Goal: Task Accomplishment & Management: Manage account settings

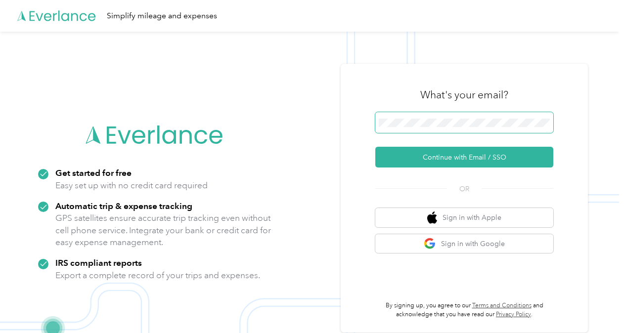
click at [406, 118] on span at bounding box center [464, 122] width 178 height 21
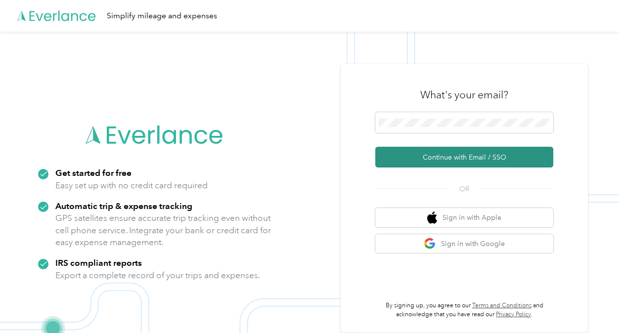
click at [418, 158] on button "Continue with Email / SSO" at bounding box center [464, 157] width 178 height 21
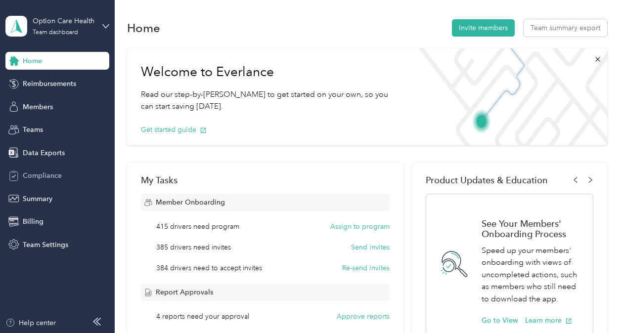
click at [40, 172] on span "Compliance" at bounding box center [42, 176] width 39 height 10
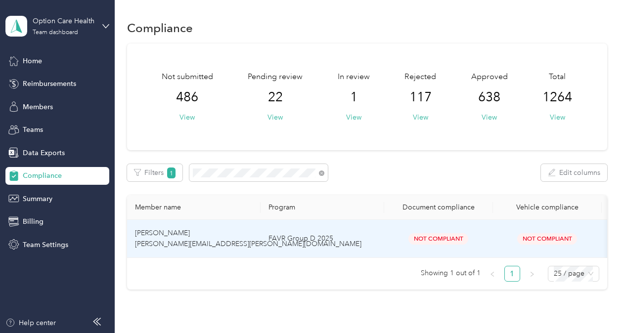
click at [380, 238] on td "FAVR Group D 2025" at bounding box center [322, 239] width 124 height 38
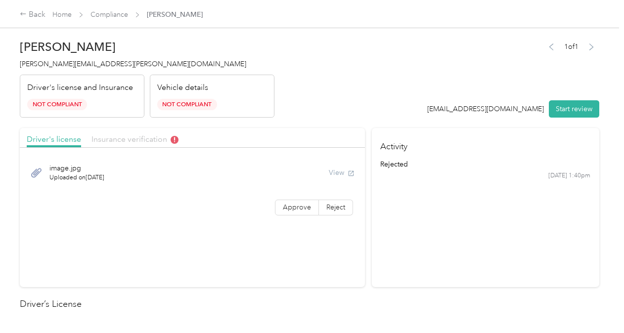
click at [132, 141] on span "Insurance verification" at bounding box center [134, 138] width 87 height 9
click at [137, 136] on span "Insurance verification" at bounding box center [134, 138] width 87 height 9
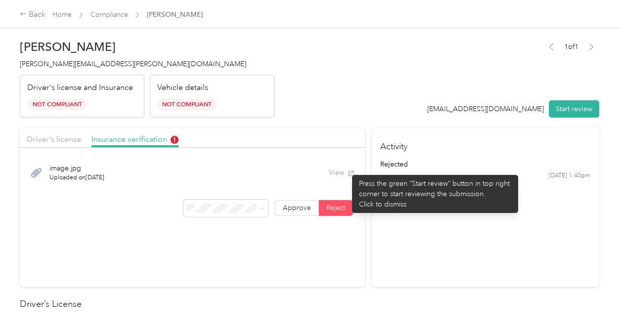
click at [347, 170] on div "View" at bounding box center [342, 173] width 26 height 10
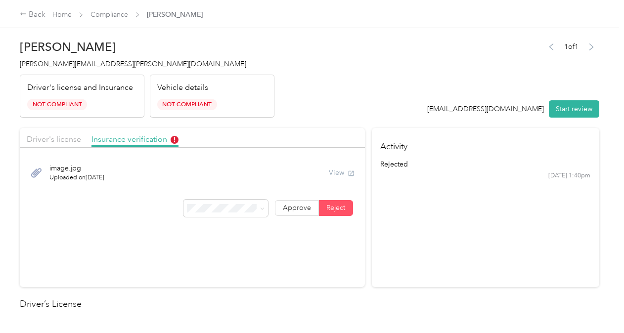
click at [333, 172] on div "View" at bounding box center [342, 173] width 26 height 10
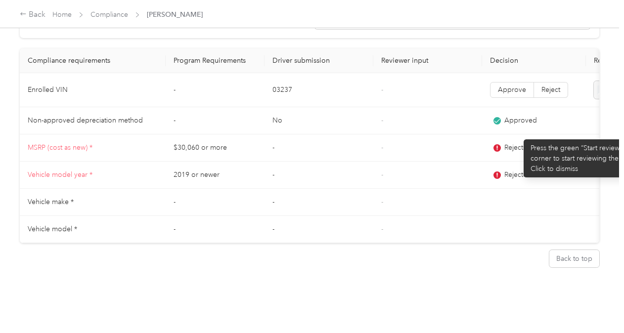
scroll to position [0, 120]
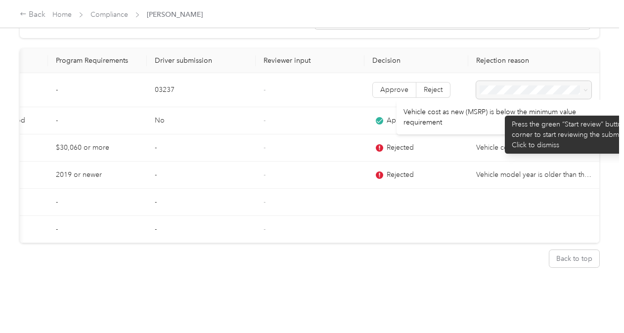
click at [500, 111] on div "Vehicle cost as new (MSRP) is below the minimum value requirement" at bounding box center [507, 117] width 222 height 35
copy div "Vehicle cost as new (MSRP) is below the minimum value requirement"
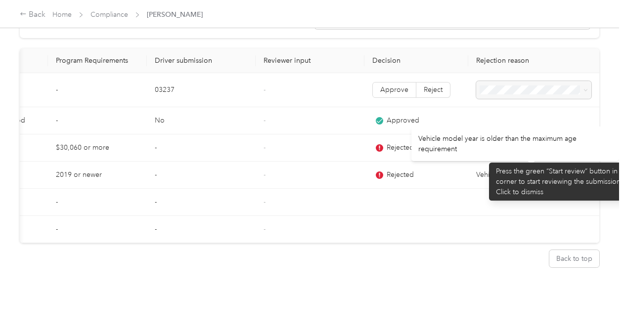
click at [484, 170] on p "Vehicle model year is older than the maximum age requirement" at bounding box center [533, 175] width 115 height 11
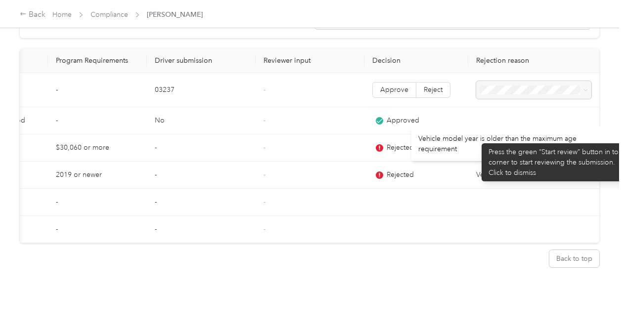
click at [476, 138] on div "Vehicle model year is older than the maximum age requirement" at bounding box center [515, 144] width 208 height 35
copy div "Vehicle model year is older than the maximum age requirement"
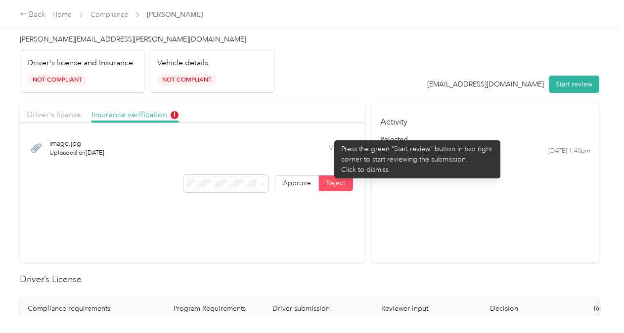
scroll to position [12, 0]
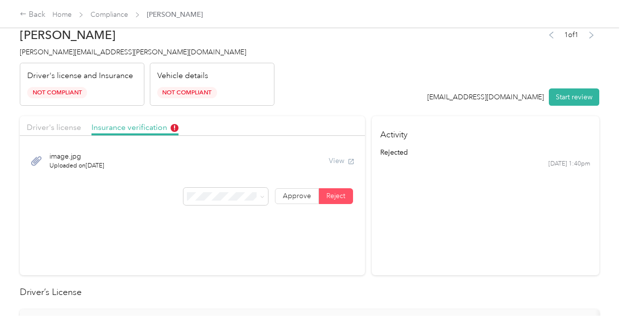
click at [207, 88] on span "Not Compliant" at bounding box center [187, 92] width 60 height 11
click at [78, 86] on div "Driver's license and Insurance Not Compliant" at bounding box center [82, 84] width 125 height 43
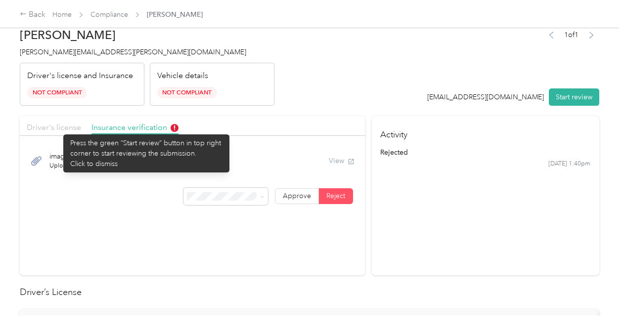
click at [58, 129] on span "Driver's license" at bounding box center [54, 127] width 54 height 9
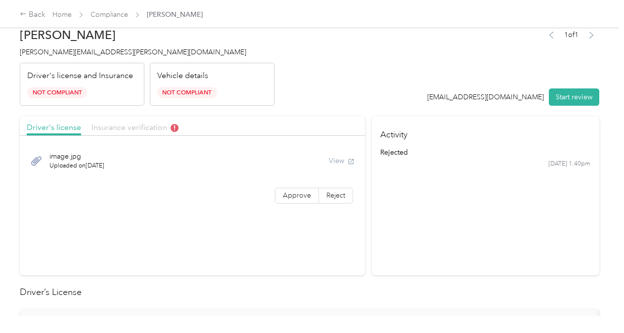
click at [155, 124] on span "Insurance verification" at bounding box center [134, 127] width 87 height 9
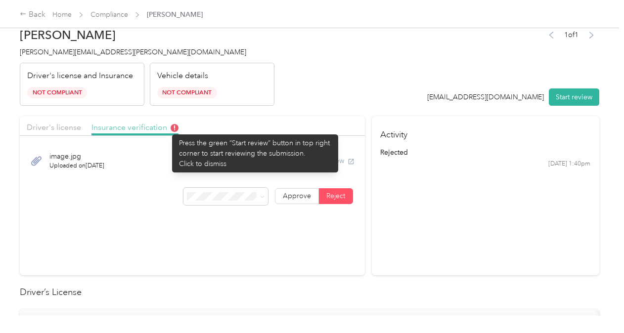
click at [167, 129] on span "Insurance verification" at bounding box center [134, 127] width 87 height 9
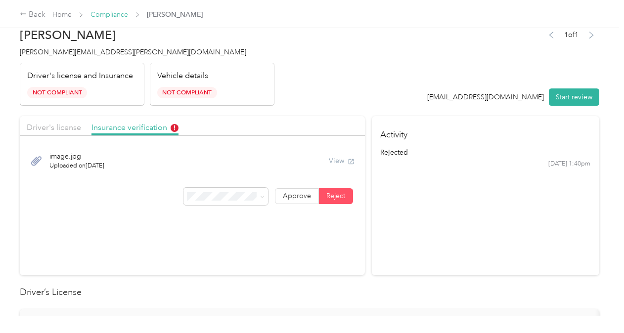
click at [113, 13] on link "Compliance" at bounding box center [109, 14] width 38 height 8
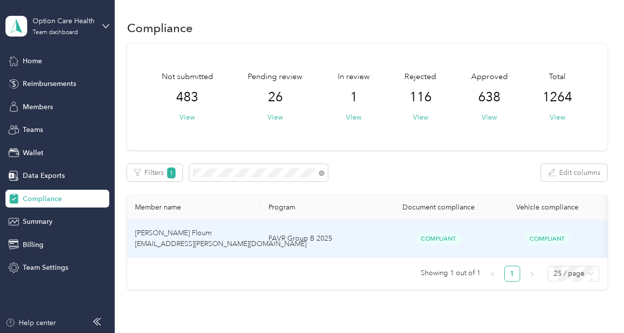
click at [443, 239] on span "Compliant" at bounding box center [438, 238] width 45 height 11
click at [503, 246] on td "Compliant" at bounding box center [547, 239] width 109 height 38
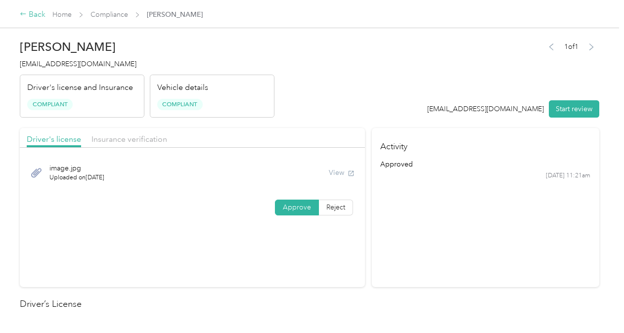
click at [23, 20] on div "Back" at bounding box center [33, 15] width 26 height 12
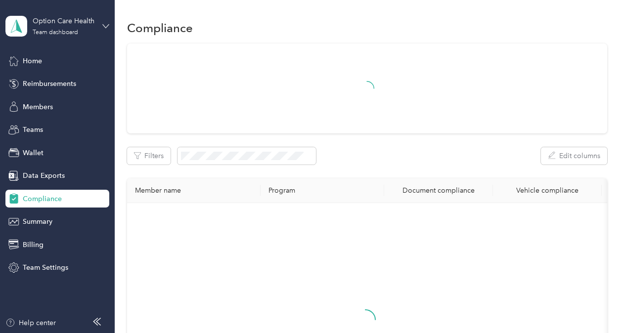
click at [106, 23] on icon at bounding box center [105, 26] width 7 height 7
click at [49, 126] on div "Log out" at bounding box center [33, 126] width 38 height 10
